Goal: Information Seeking & Learning: Learn about a topic

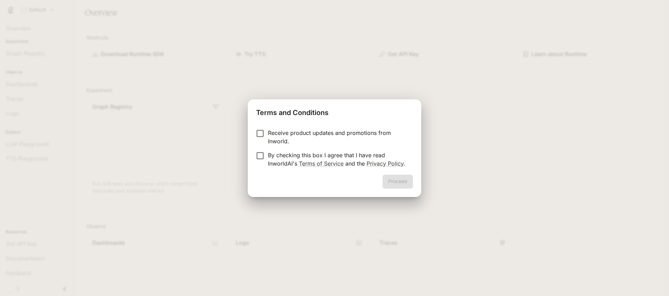
click at [272, 154] on p "By checking this box I agree that I have read InworldAI's Terms of Service and …" at bounding box center [337, 159] width 139 height 17
click at [407, 185] on button "Proceed" at bounding box center [397, 181] width 30 height 14
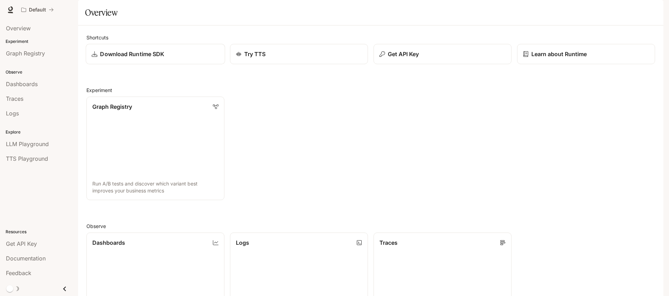
click at [175, 58] on div "Download Runtime SDK" at bounding box center [155, 54] width 127 height 8
click at [9, 27] on span "Overview" at bounding box center [18, 28] width 25 height 8
click at [27, 85] on span "Dashboards" at bounding box center [22, 84] width 32 height 8
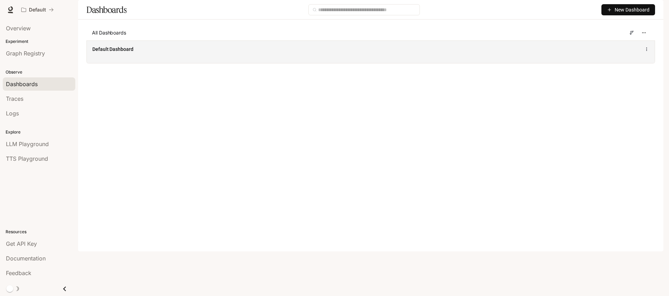
click at [96, 53] on span "Default Dashboard" at bounding box center [112, 49] width 41 height 7
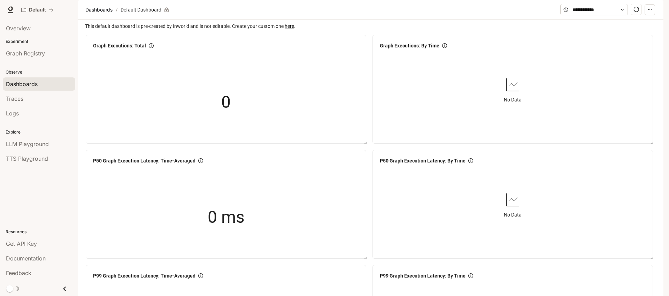
click at [651, 9] on img "button" at bounding box center [653, 10] width 10 height 10
click at [575, 52] on span "Billing" at bounding box center [609, 51] width 90 height 7
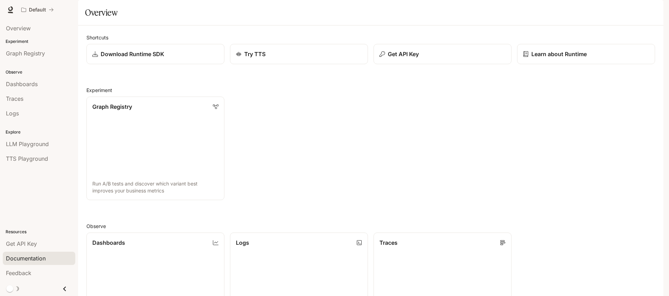
click at [46, 259] on span "Documentation" at bounding box center [26, 258] width 40 height 8
click at [651, 8] on img "button" at bounding box center [653, 10] width 10 height 10
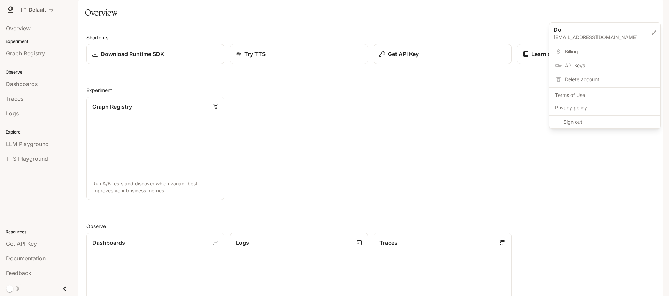
click at [57, 192] on div at bounding box center [334, 148] width 669 height 296
